Goal: Find specific page/section: Find specific page/section

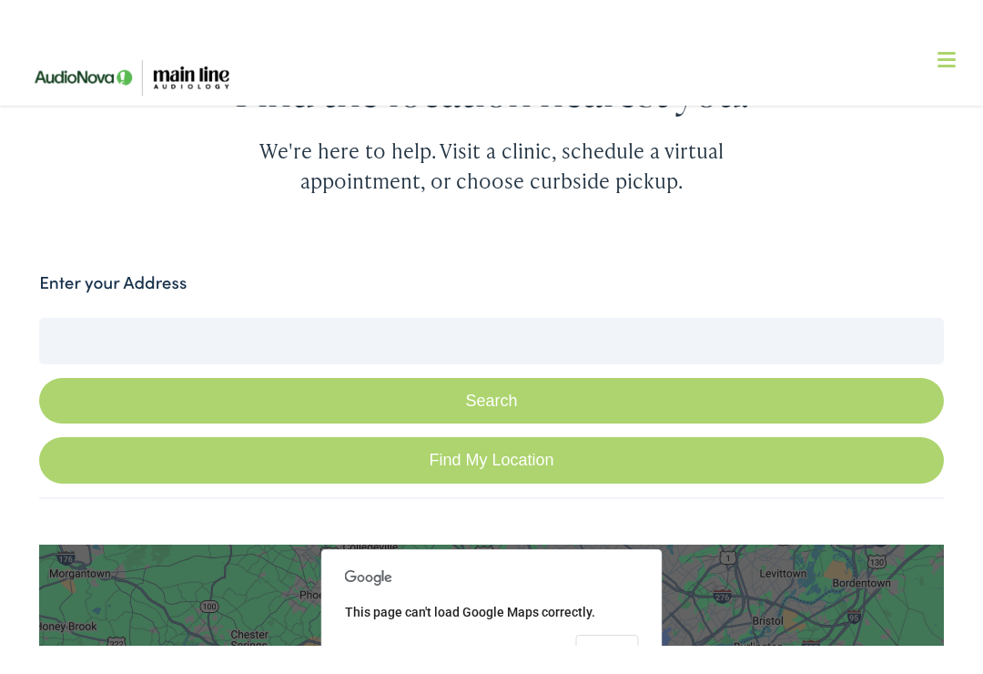
scroll to position [244, 0]
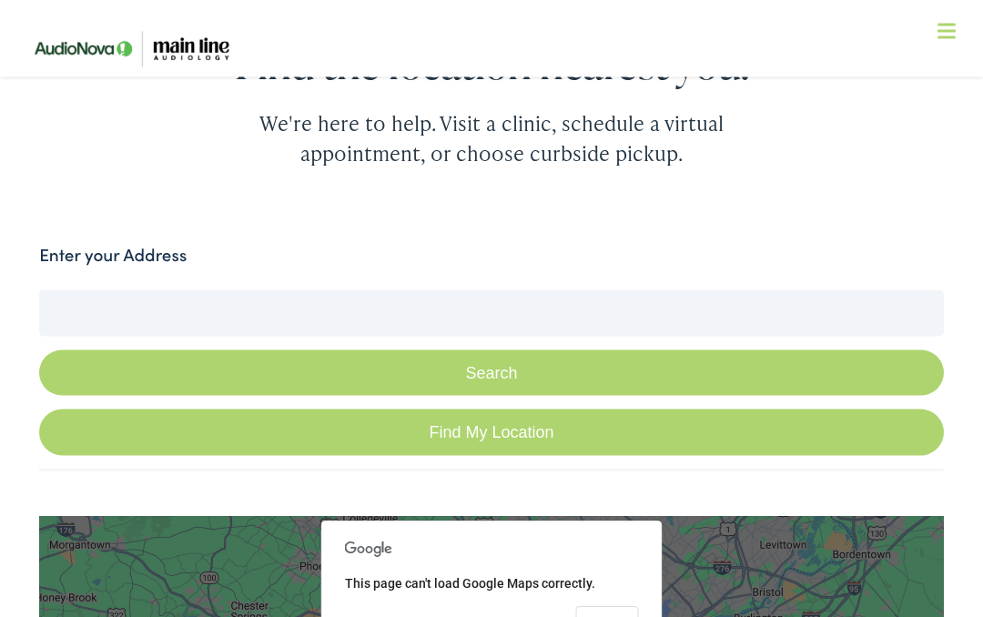
click at [55, 246] on label "Enter your Address" at bounding box center [113, 255] width 148 height 26
click at [55, 290] on input "Enter your Address" at bounding box center [491, 313] width 905 height 46
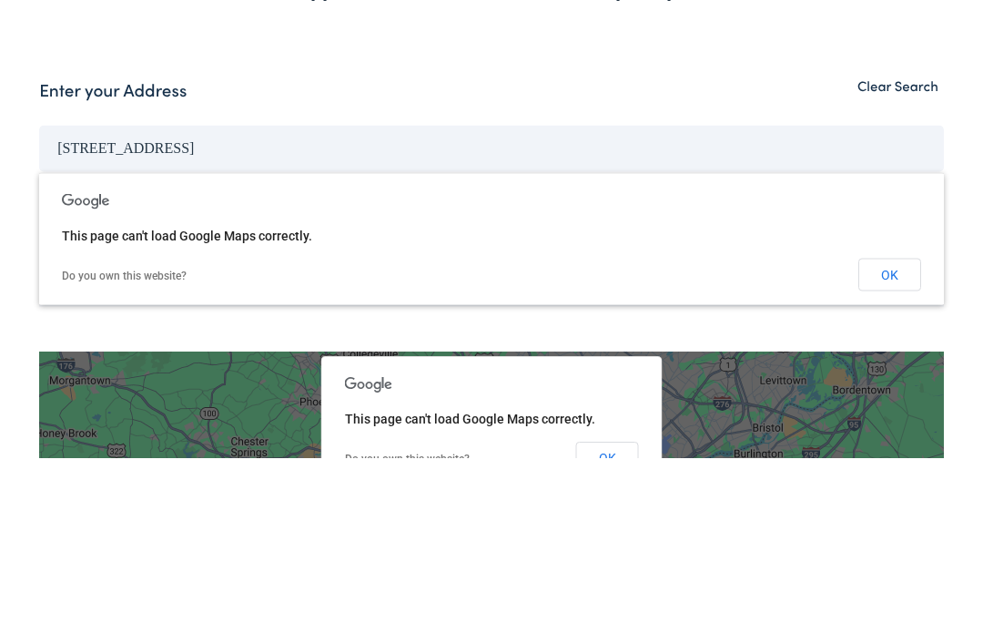
click at [492, 351] on button "Search" at bounding box center [491, 374] width 905 height 46
click at [139, 290] on input "[STREET_ADDRESS]" at bounding box center [491, 313] width 905 height 46
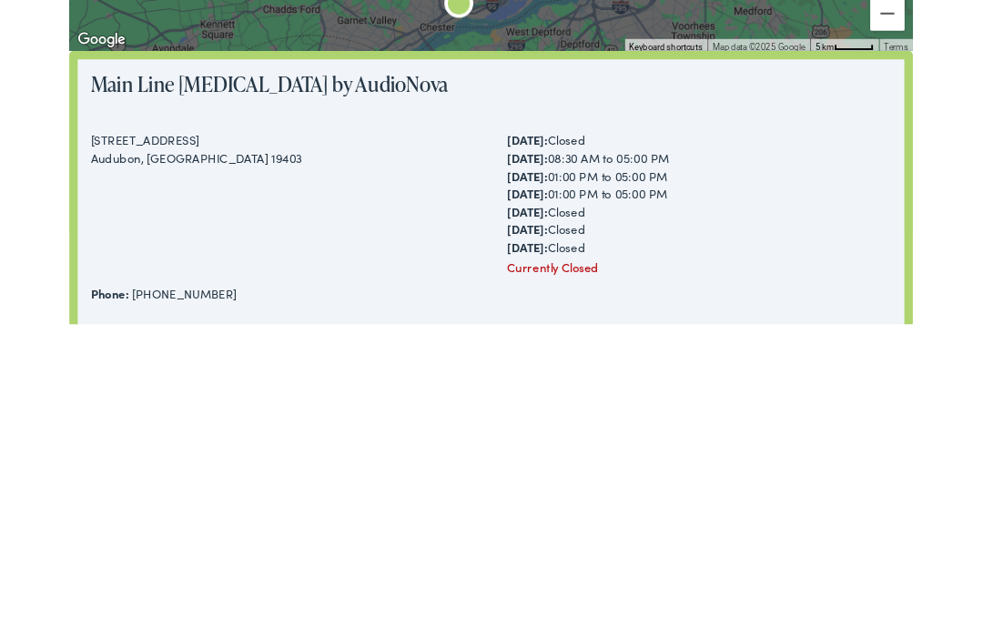
scroll to position [410, 0]
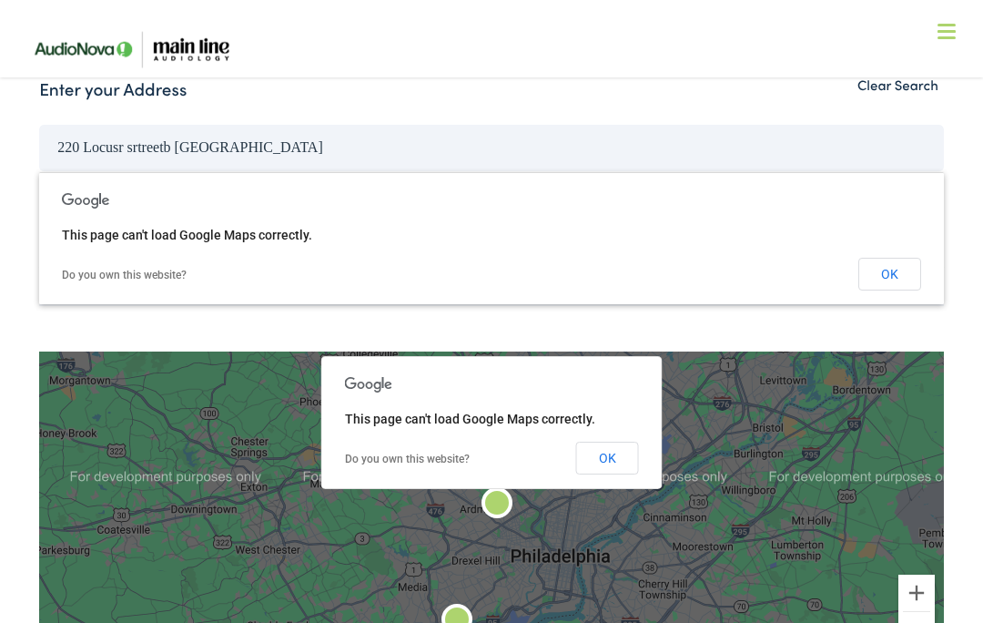
type input "220 Locusr srtreetb [GEOGRAPHIC_DATA]"
click at [334, 38] on nav "What We Offer Comprehensive & Holistic Care Hearing Testing & Evaluation Hearin…" at bounding box center [492, 121] width 944 height 243
